Goal: Task Accomplishment & Management: Manage account settings

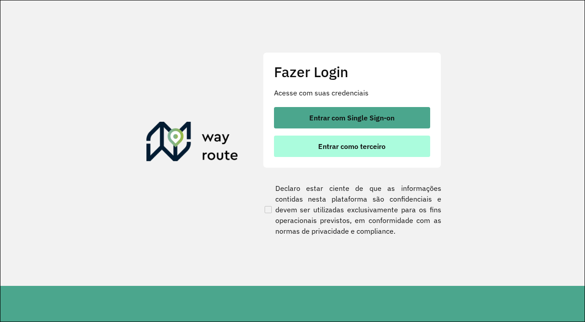
click at [336, 139] on button "Entrar como terceiro" at bounding box center [352, 146] width 156 height 21
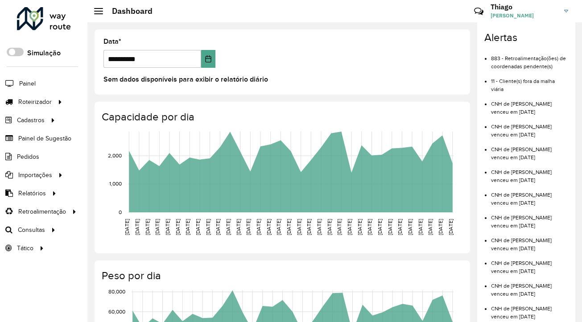
click at [547, 12] on span "[PERSON_NAME]" at bounding box center [524, 16] width 67 height 8
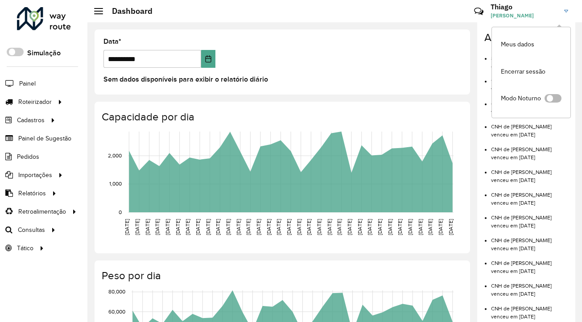
click at [552, 96] on span at bounding box center [553, 98] width 17 height 8
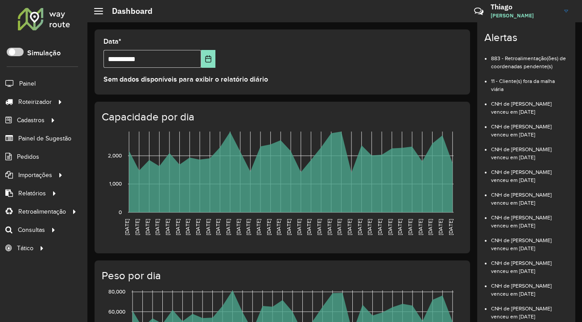
drag, startPoint x: 4, startPoint y: 43, endPoint x: -11, endPoint y: 39, distance: 16.2
click at [0, 39] on html "Aguarde... Pop-up bloqueado! Seu navegador bloqueou automáticamente a abertura …" at bounding box center [291, 161] width 582 height 322
click at [9, 48] on span at bounding box center [15, 52] width 17 height 8
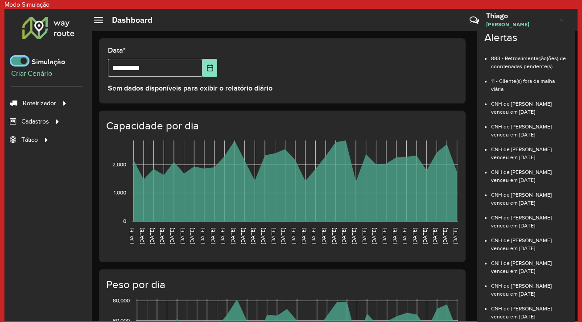
click at [18, 62] on span at bounding box center [19, 61] width 17 height 8
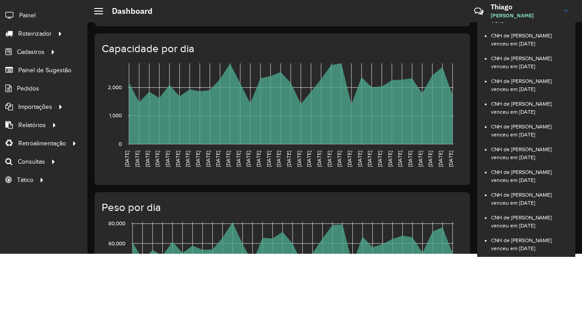
scroll to position [108, 0]
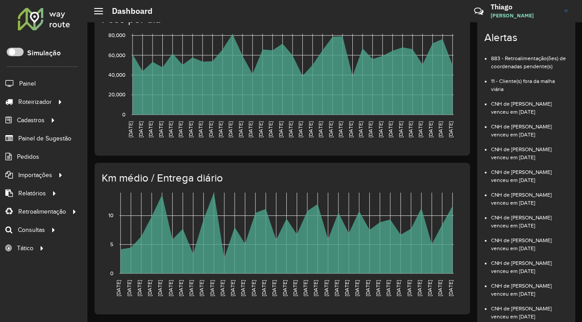
click at [549, 8] on h3 "Thiago" at bounding box center [524, 7] width 67 height 8
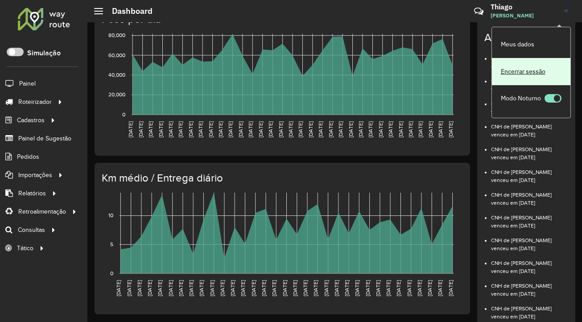
click at [543, 65] on link "Encerrar sessão" at bounding box center [531, 71] width 79 height 27
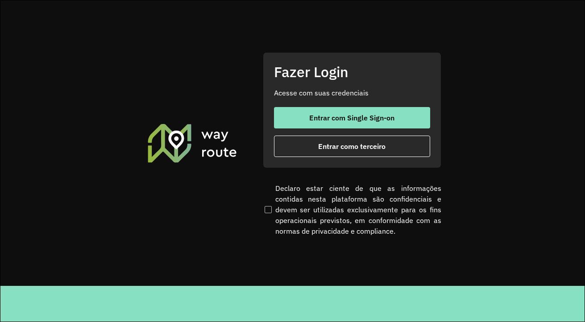
click at [373, 135] on div "Entrar com Single Sign-on Entrar como terceiro" at bounding box center [352, 132] width 156 height 50
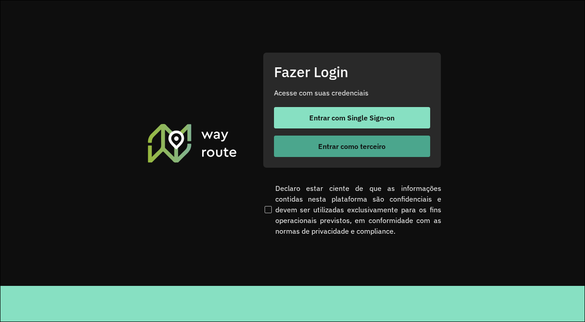
click at [373, 140] on button "Entrar como terceiro" at bounding box center [352, 146] width 156 height 21
